Goal: Task Accomplishment & Management: Complete application form

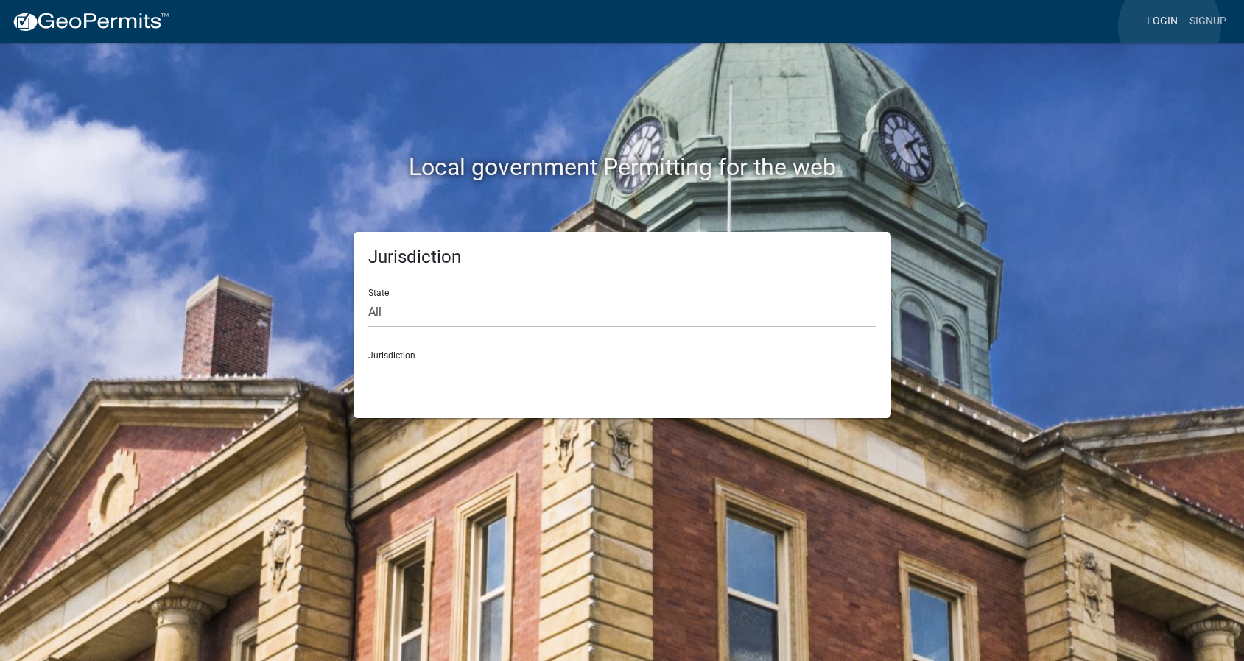
click at [1169, 27] on link "Login" at bounding box center [1162, 21] width 43 height 28
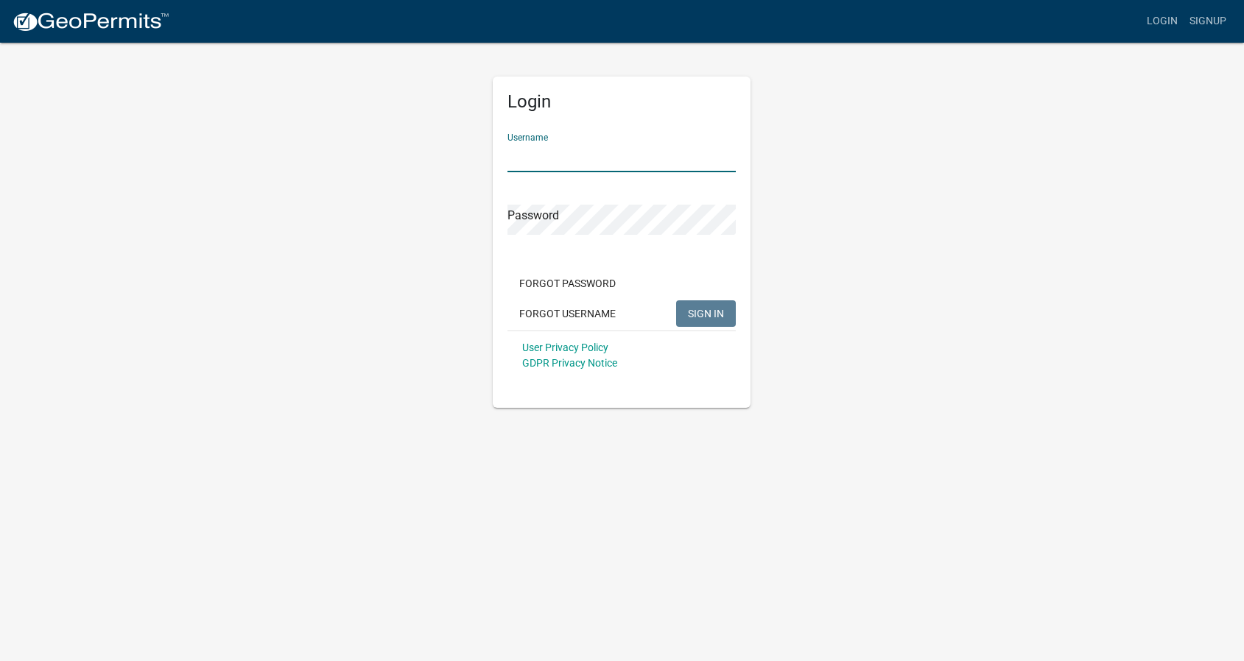
click at [565, 152] on input "Username" at bounding box center [621, 157] width 228 height 30
type input "CEurit"
click at [676, 300] on button "SIGN IN" at bounding box center [706, 313] width 60 height 27
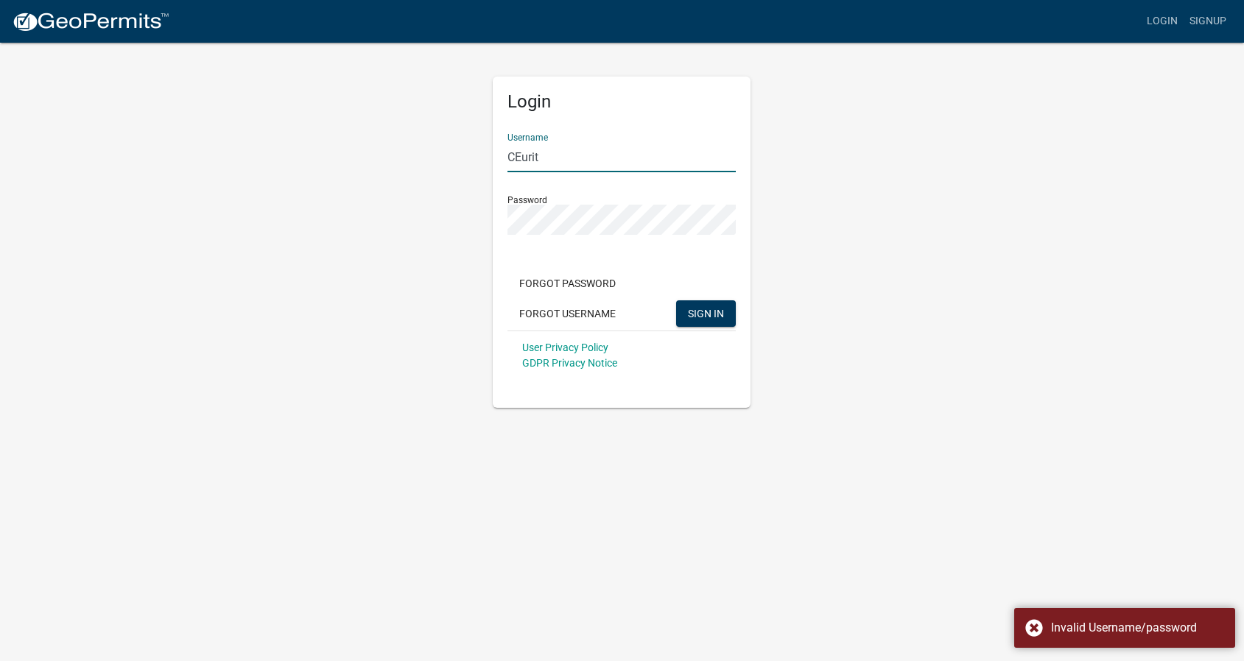
drag, startPoint x: 578, startPoint y: 149, endPoint x: 436, endPoint y: 147, distance: 142.1
click at [437, 147] on div "Login Username CEurit Password Forgot Password Forgot Username SIGN IN User Pri…" at bounding box center [621, 224] width 839 height 367
drag, startPoint x: 566, startPoint y: 160, endPoint x: 500, endPoint y: 159, distance: 66.3
click at [501, 159] on div "Login Username CEurit Password Forgot Password Forgot Username SIGN IN User Pri…" at bounding box center [622, 242] width 258 height 331
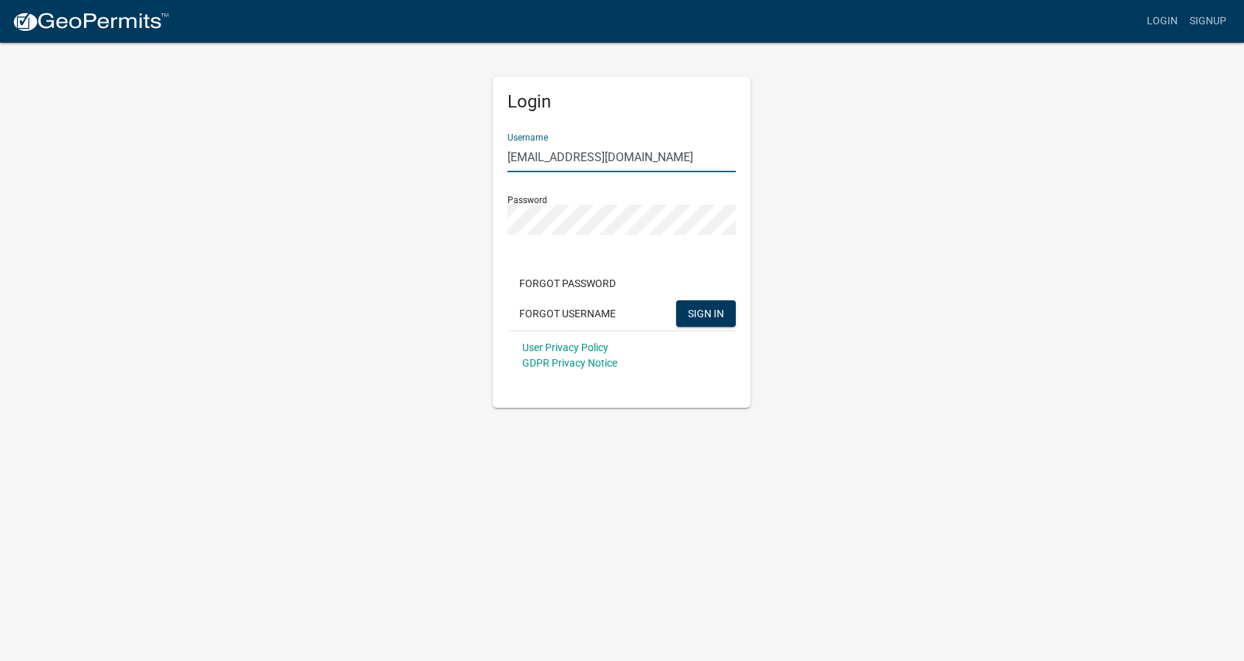
type input "[EMAIL_ADDRESS][DOMAIN_NAME]"
click at [419, 213] on div "Login Username [EMAIL_ADDRESS][DOMAIN_NAME] Password Forgot Password Forgot Use…" at bounding box center [621, 224] width 839 height 367
click at [676, 300] on button "SIGN IN" at bounding box center [706, 313] width 60 height 27
click at [607, 314] on button "Forgot Username" at bounding box center [567, 313] width 120 height 27
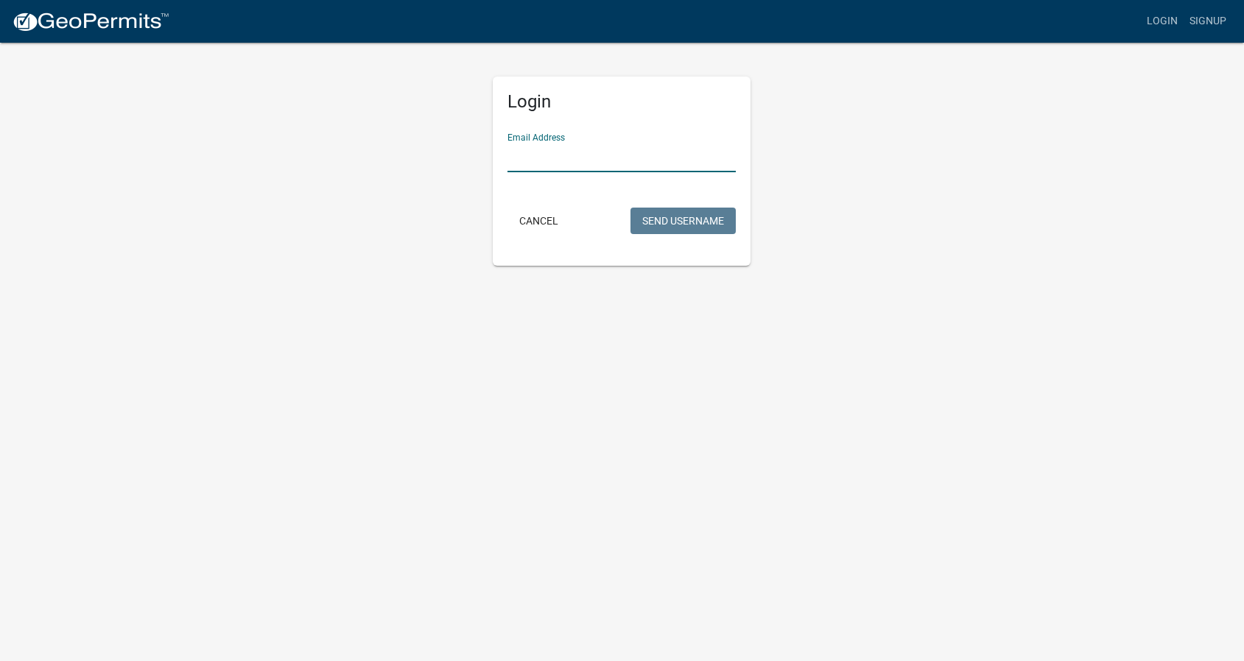
click at [584, 154] on input "Email Address" at bounding box center [621, 157] width 228 height 30
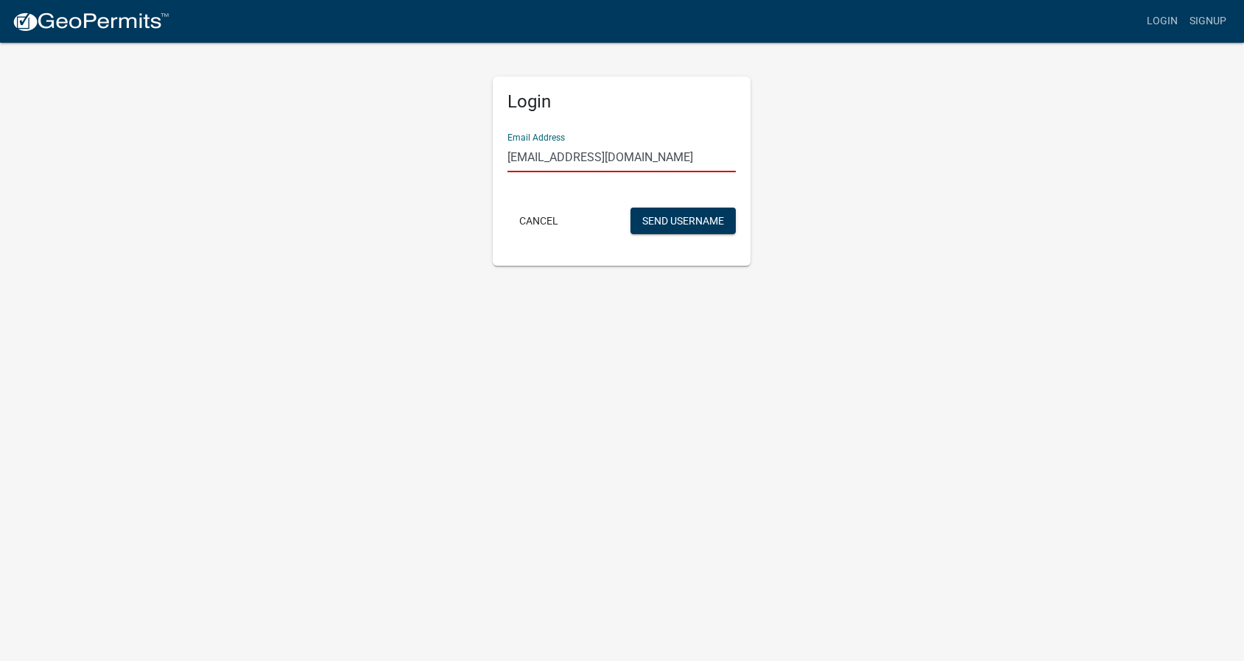
click at [630, 208] on button "Send Username" at bounding box center [682, 221] width 105 height 27
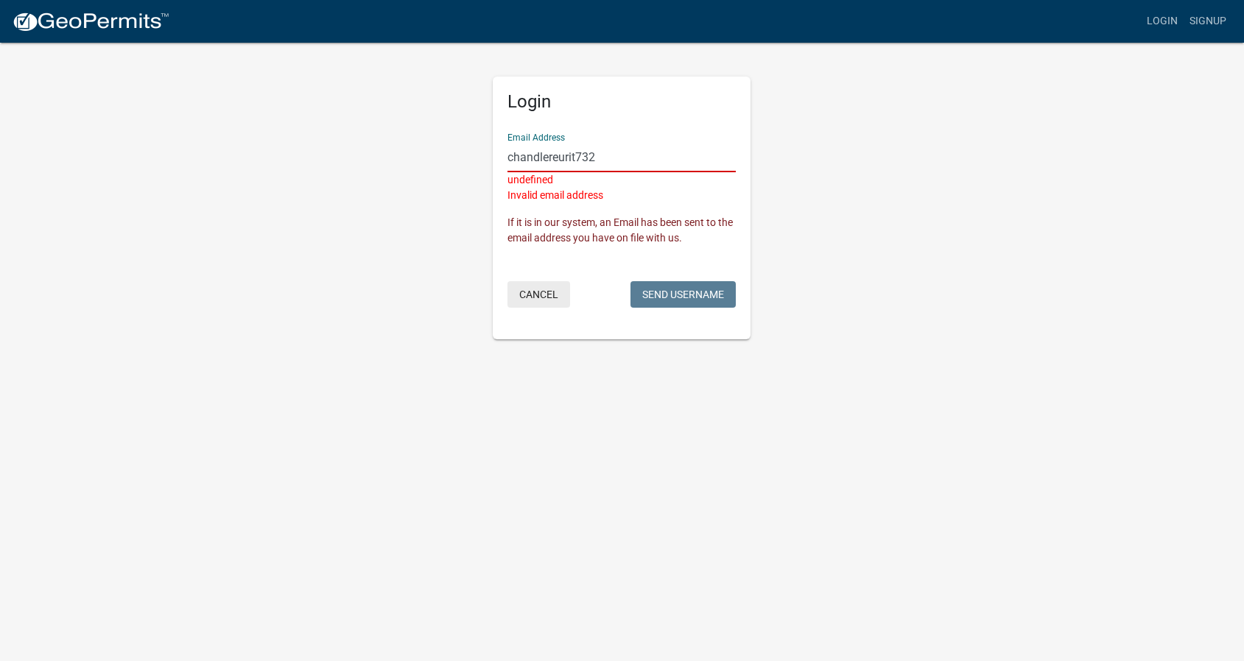
type input "chandlereurit732"
click at [553, 292] on button "Cancel" at bounding box center [538, 294] width 63 height 27
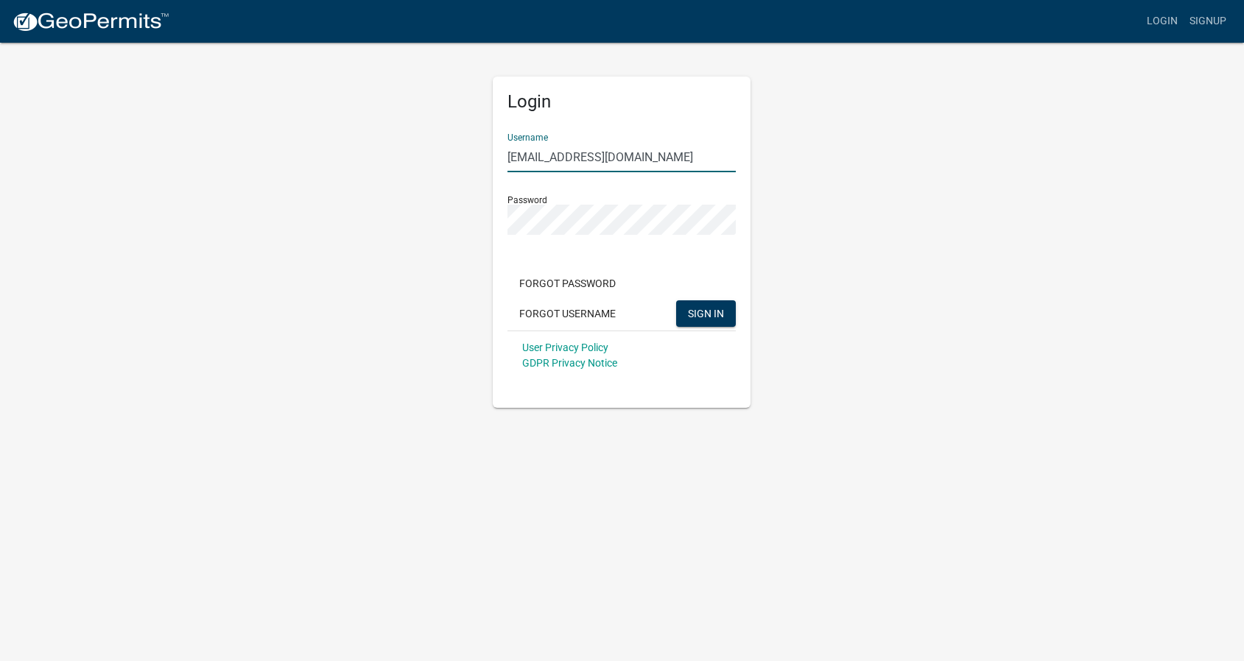
drag, startPoint x: 669, startPoint y: 156, endPoint x: 437, endPoint y: 156, distance: 232.7
click at [437, 156] on div "Login Username [EMAIL_ADDRESS][DOMAIN_NAME] Password Forgot Password Forgot Use…" at bounding box center [621, 224] width 839 height 367
type input "chandlereurit732"
click at [358, 201] on div "Login Username chandlereurit732 Password Forgot Password Forgot Username SIGN I…" at bounding box center [621, 224] width 839 height 367
click at [676, 300] on button "SIGN IN" at bounding box center [706, 313] width 60 height 27
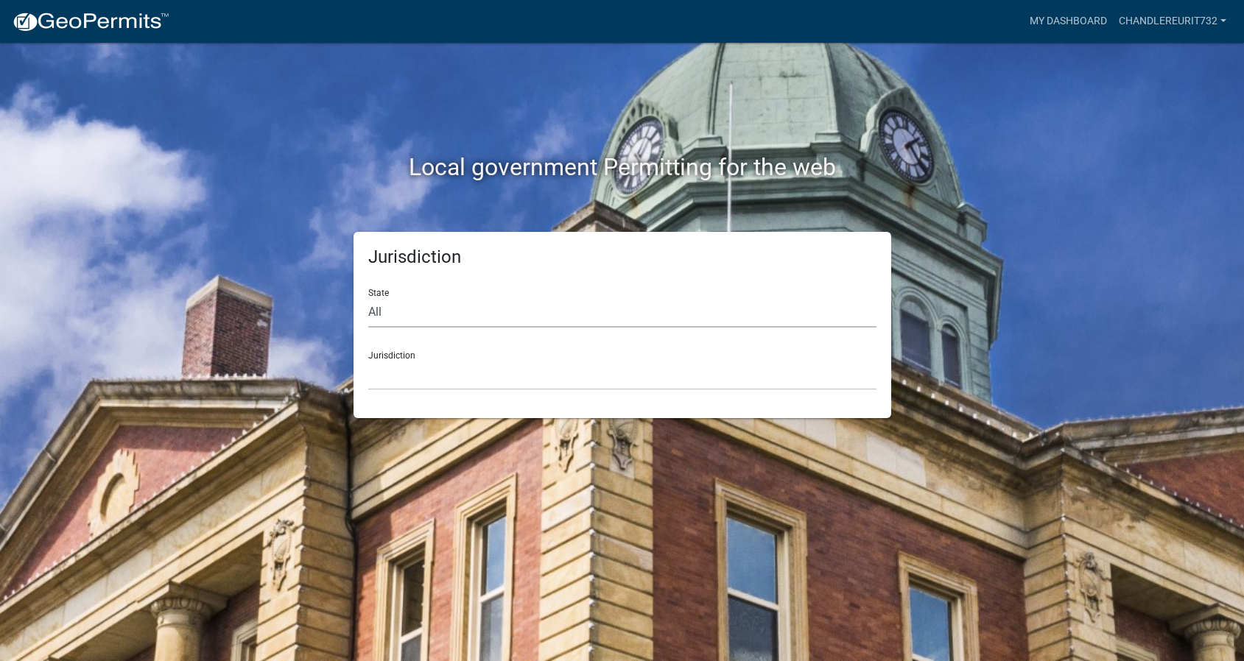
click at [496, 308] on select "All [US_STATE] [US_STATE] [US_STATE] [US_STATE] [US_STATE] [US_STATE] [US_STATE…" at bounding box center [622, 312] width 508 height 30
select select "[US_STATE]"
click at [432, 376] on select "City of [GEOGRAPHIC_DATA], [US_STATE] City of [GEOGRAPHIC_DATA], [US_STATE] Cit…" at bounding box center [622, 375] width 508 height 30
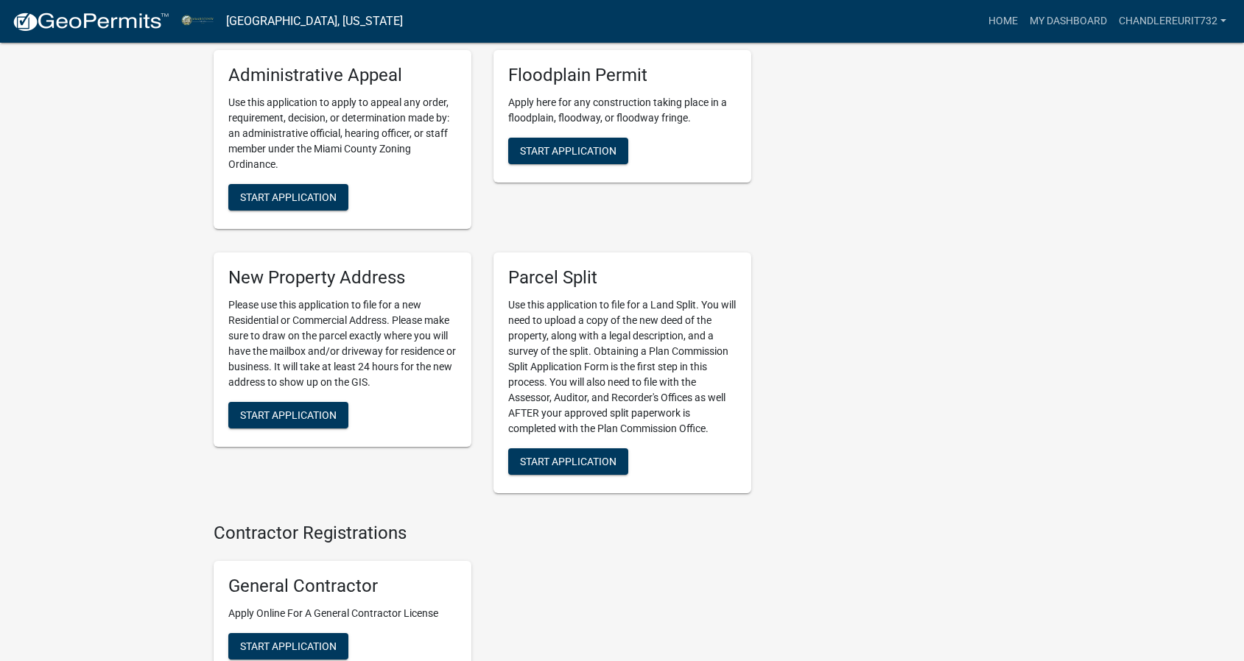
scroll to position [1757, 0]
